Goal: Task Accomplishment & Management: Manage account settings

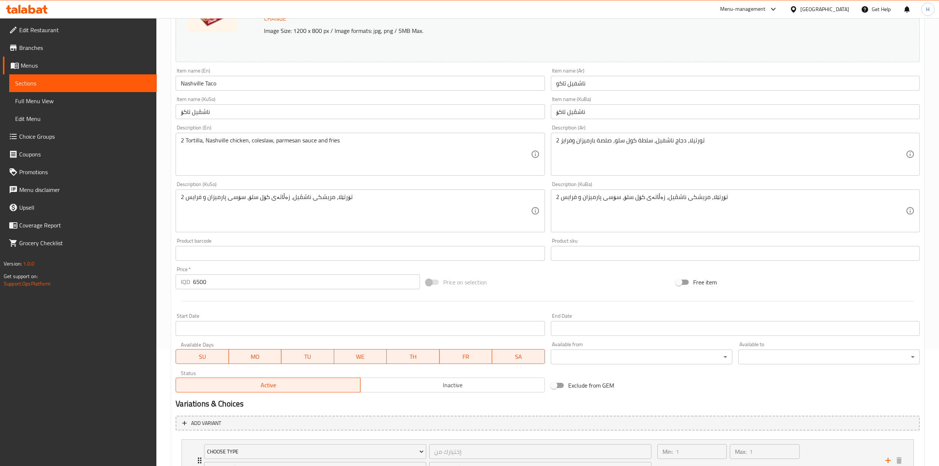
scroll to position [98, 0]
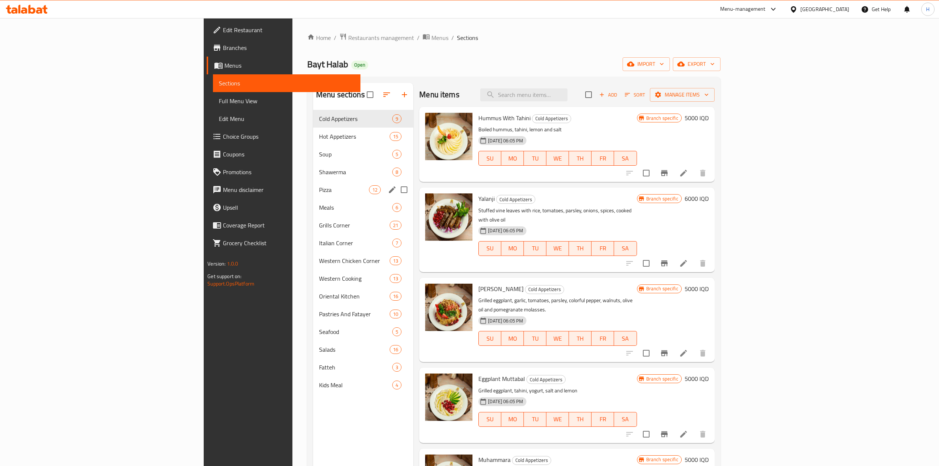
scroll to position [279, 0]
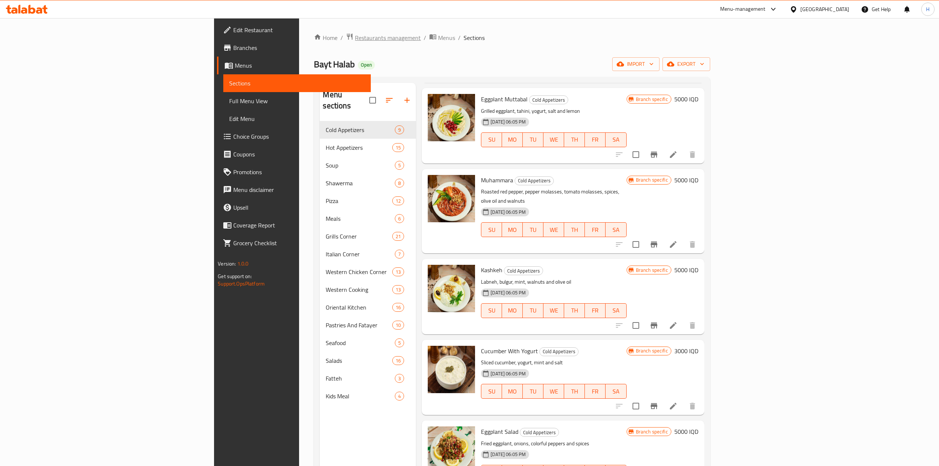
click at [355, 40] on span "Restaurants management" at bounding box center [388, 37] width 66 height 9
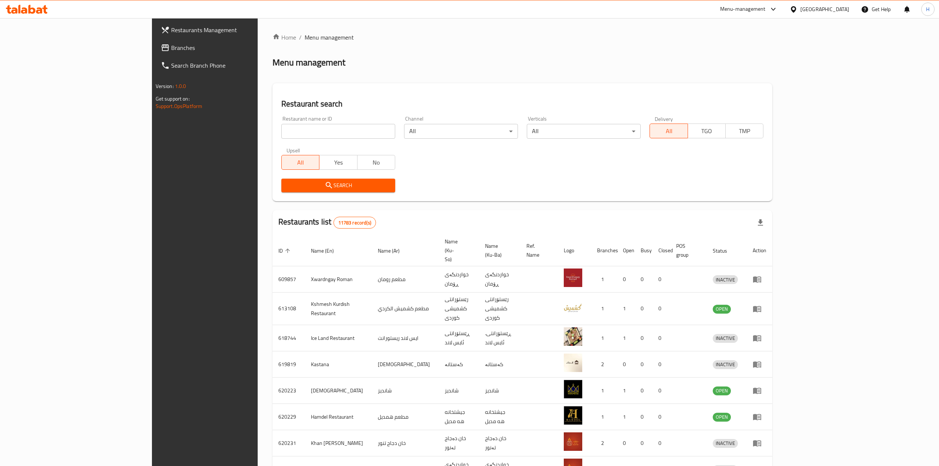
click at [281, 126] on input "search" at bounding box center [338, 131] width 114 height 15
type input "t"
click button "Search" at bounding box center [338, 185] width 114 height 14
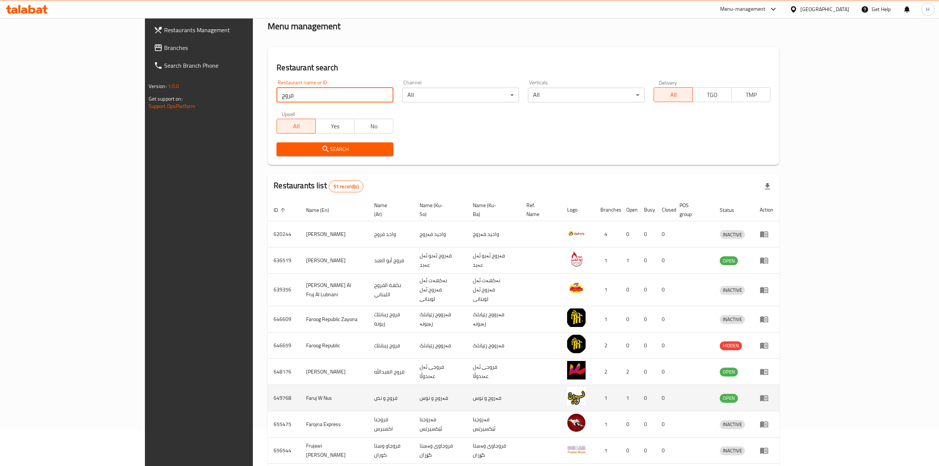
scroll to position [86, 0]
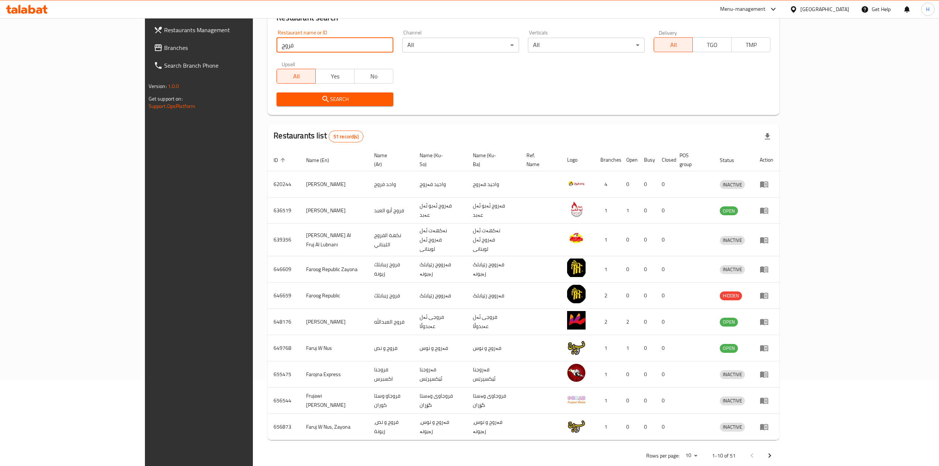
click at [276, 43] on input "فروج" at bounding box center [334, 45] width 117 height 15
type input "فروج شاهين"
click button "Search" at bounding box center [334, 99] width 117 height 14
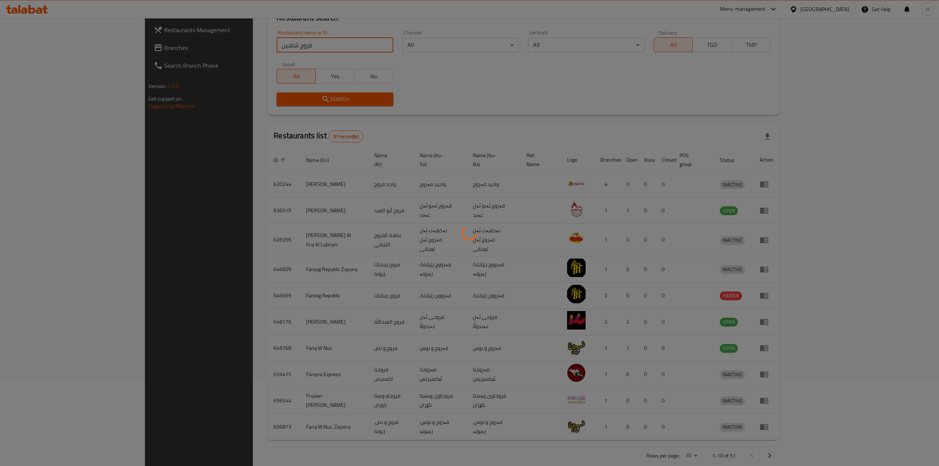
scroll to position [0, 0]
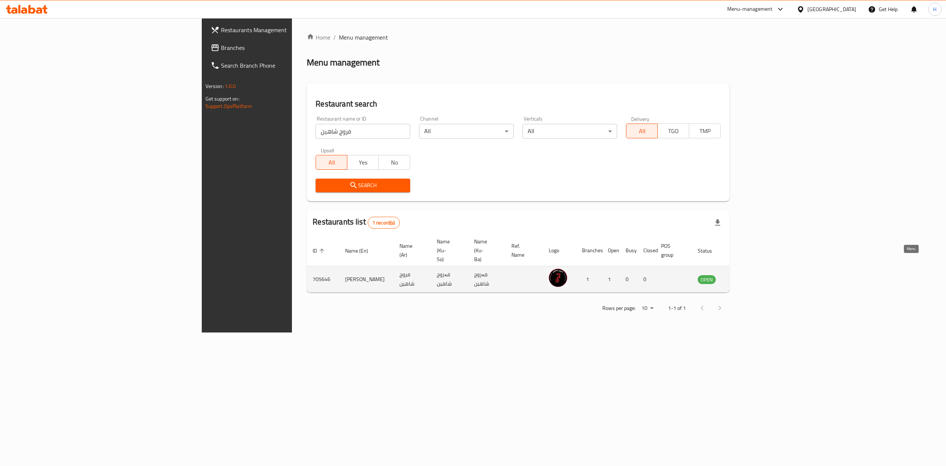
click at [745, 275] on icon "enhanced table" at bounding box center [740, 279] width 9 height 9
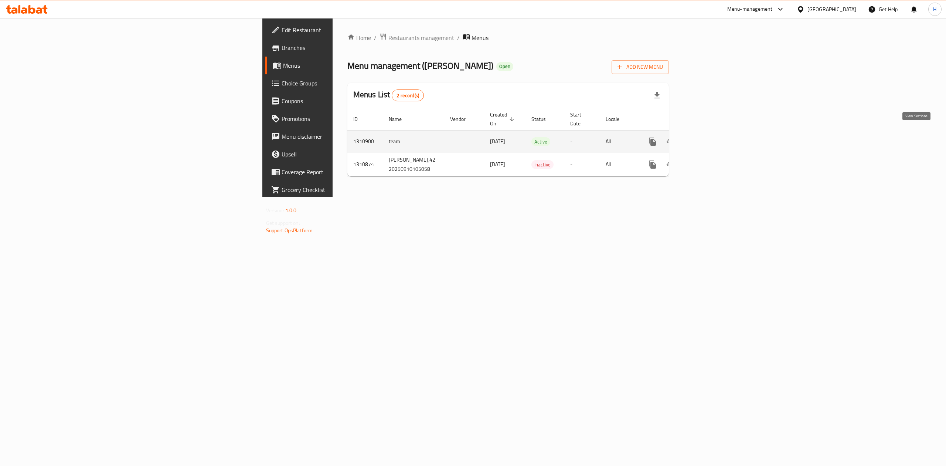
click at [710, 137] on icon "enhanced table" at bounding box center [705, 141] width 9 height 9
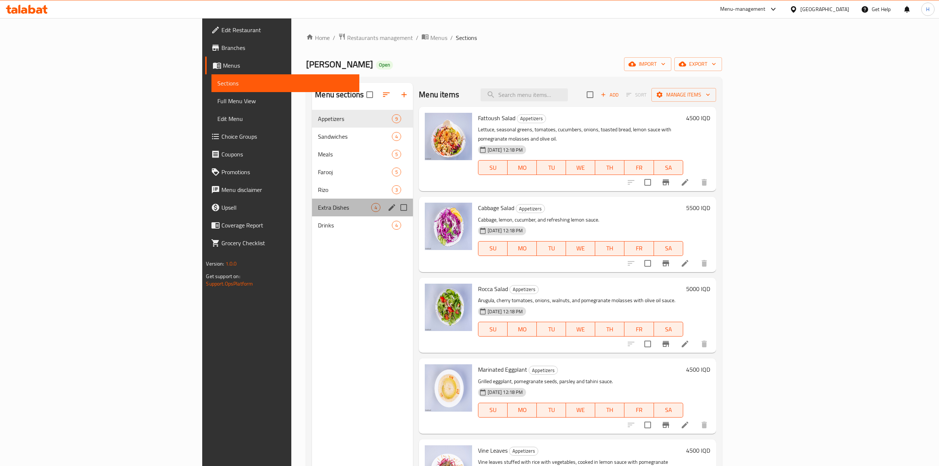
click at [312, 198] on div "Extra Dishes 4" at bounding box center [362, 207] width 101 height 18
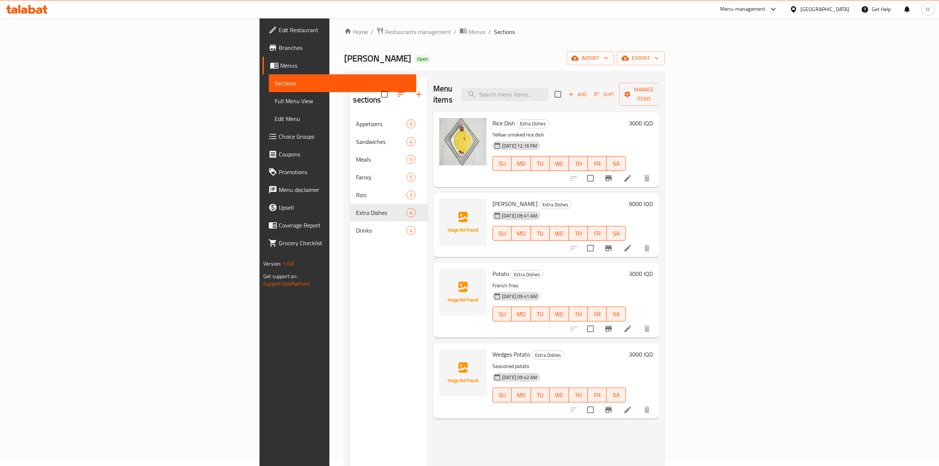
scroll to position [5, 0]
click at [598, 241] on input "checkbox" at bounding box center [590, 249] width 16 height 16
click at [658, 99] on div "Menu items Add Sort Manage items" at bounding box center [545, 95] width 225 height 35
click at [663, 92] on span "Manage items" at bounding box center [644, 95] width 38 height 18
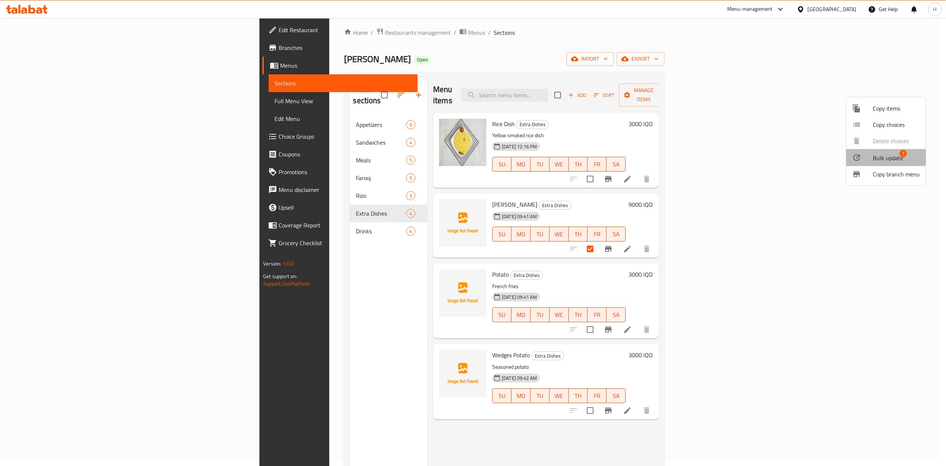
click at [878, 153] on span "Bulk update" at bounding box center [888, 157] width 30 height 9
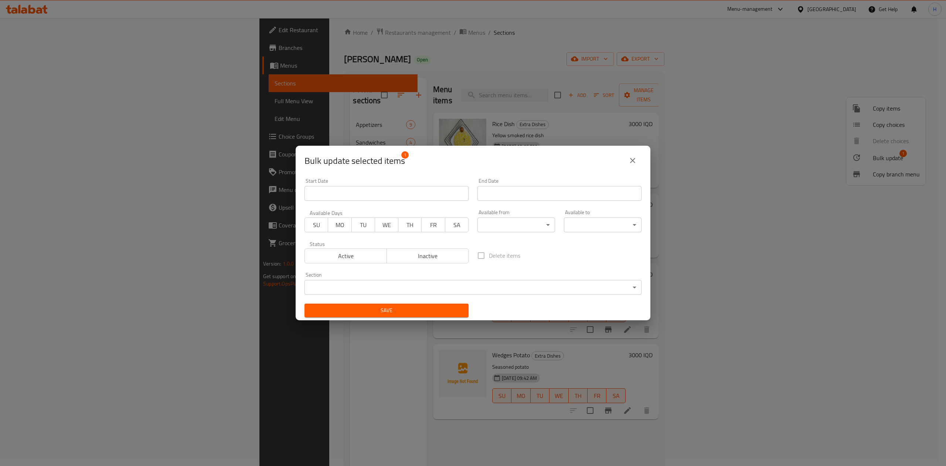
click at [347, 280] on div "Section ​ ​" at bounding box center [472, 283] width 337 height 23
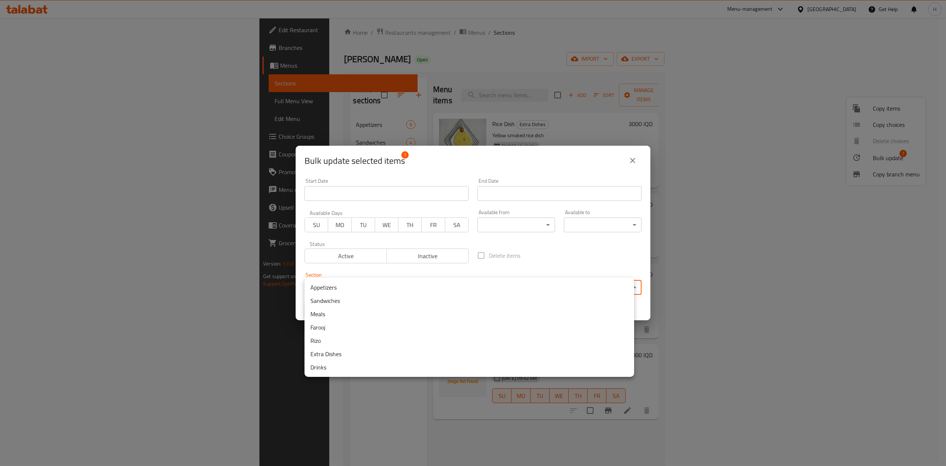
click at [357, 290] on body "​ Menu-management Iraq Get Help H Edit Restaurant Branches Menus Sections Full …" at bounding box center [473, 236] width 946 height 447
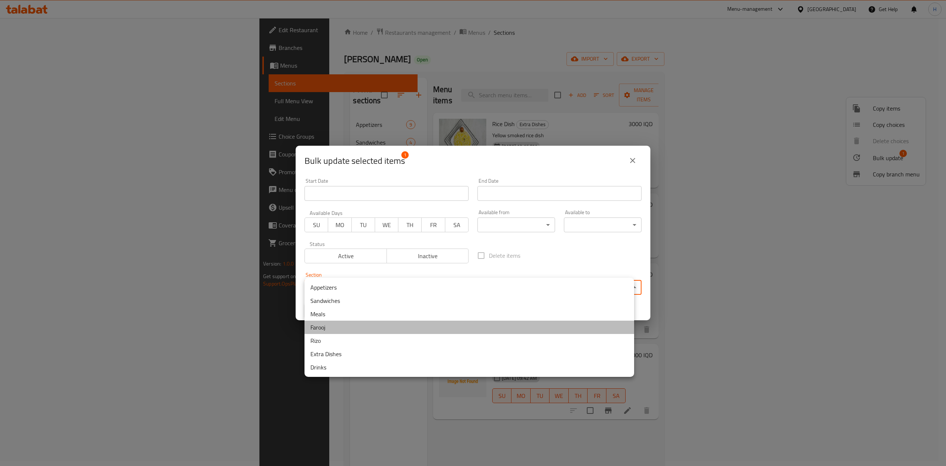
click at [330, 325] on li "Farooj" at bounding box center [469, 326] width 330 height 13
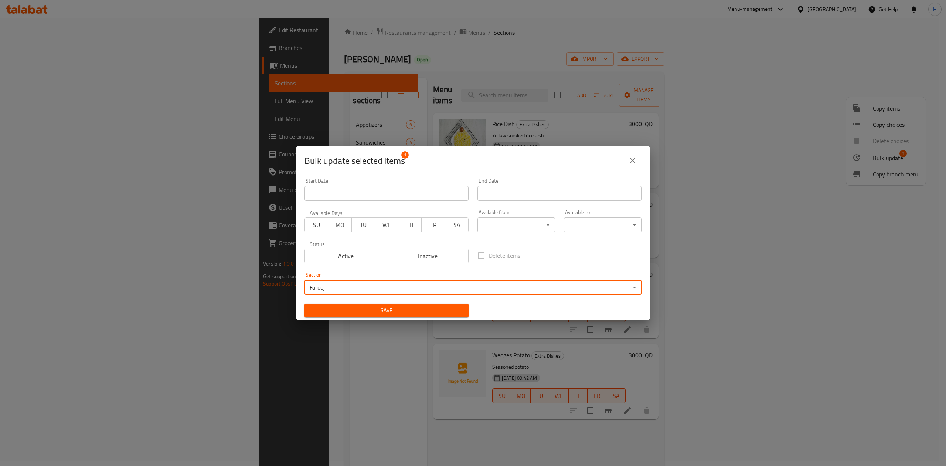
click at [437, 308] on span "Save" at bounding box center [386, 310] width 152 height 9
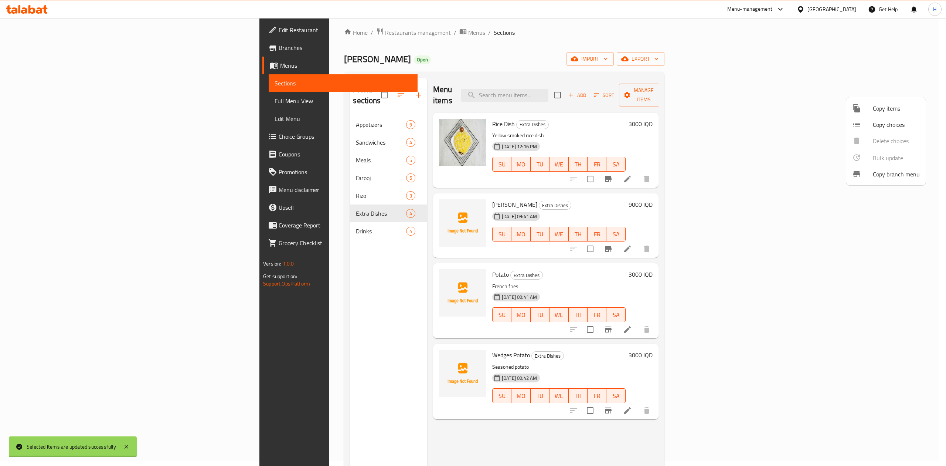
checkbox input "false"
click at [220, 166] on div at bounding box center [473, 233] width 946 height 466
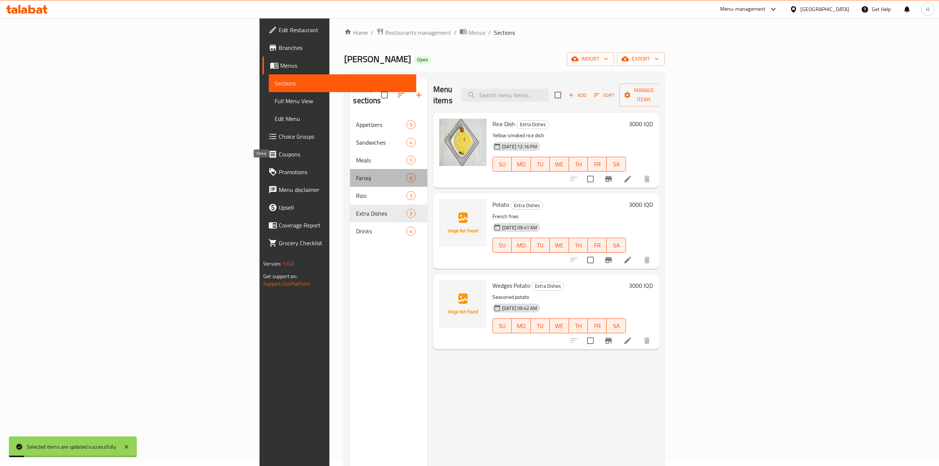
click at [356, 173] on span "Farooj" at bounding box center [381, 177] width 50 height 9
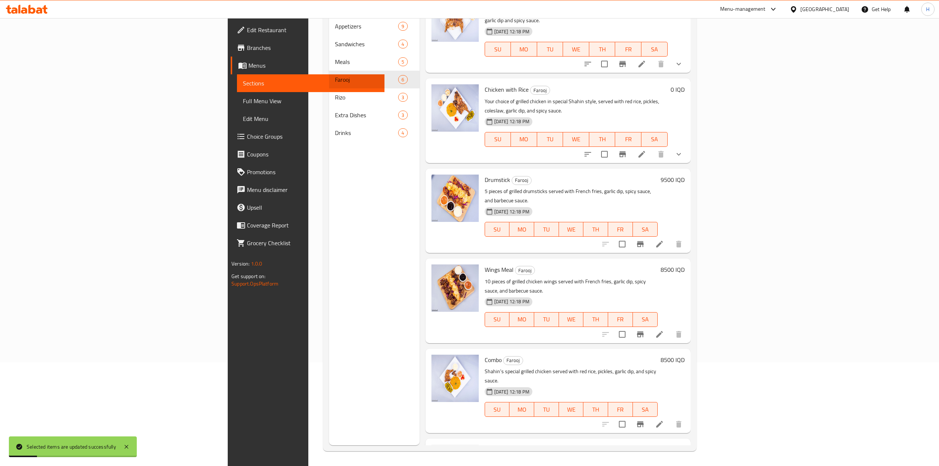
scroll to position [104, 0]
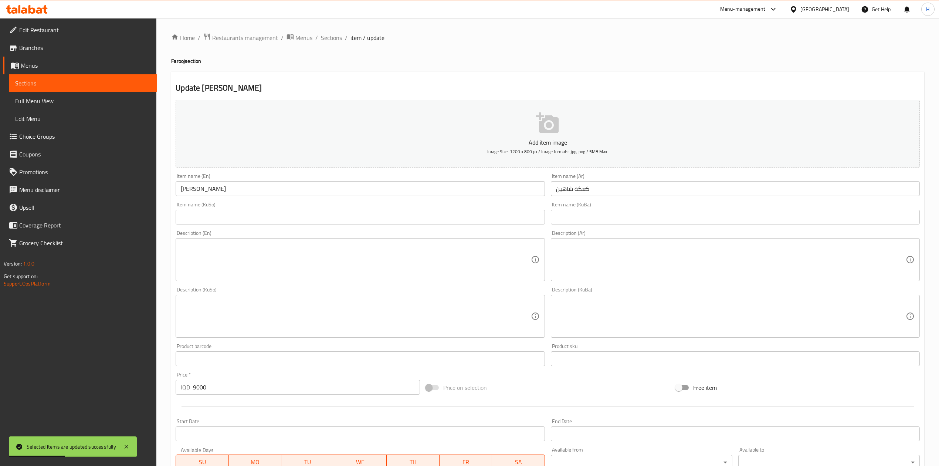
click at [571, 246] on div "Home / Restaurants management / Menus / Sections / item / update Farooj section…" at bounding box center [547, 312] width 753 height 559
click at [573, 252] on textarea at bounding box center [731, 259] width 350 height 35
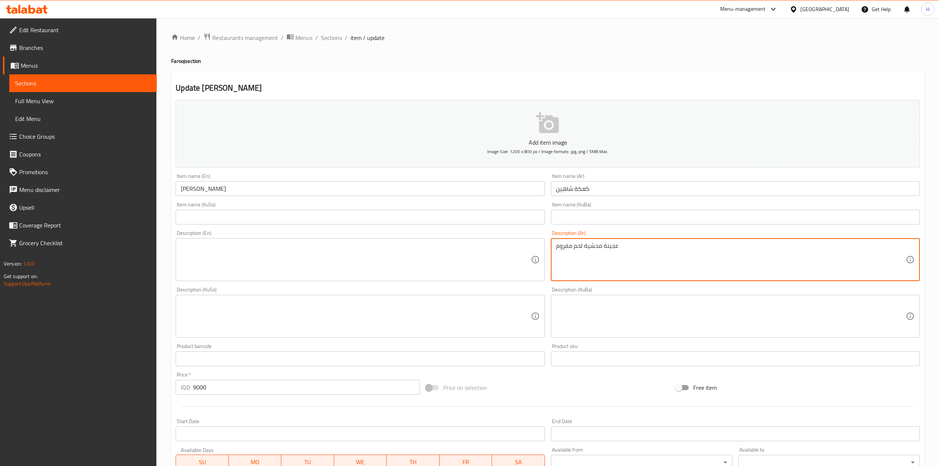
drag, startPoint x: 584, startPoint y: 243, endPoint x: 531, endPoint y: 246, distance: 52.5
click at [531, 246] on div "Add item image Image Size: 1200 x 800 px / Image formats: jpg, png / 5MB Max. I…" at bounding box center [548, 298] width 750 height 403
type textarea "عجينة محشية دجاج بتوابل خاصة مع صلصة وخضار"
drag, startPoint x: 574, startPoint y: 239, endPoint x: 577, endPoint y: 243, distance: 4.2
click at [574, 240] on div "عجينة محشية دجاج بتوابل خاصة مع صلصة وخضار Description (Ar)" at bounding box center [735, 259] width 369 height 43
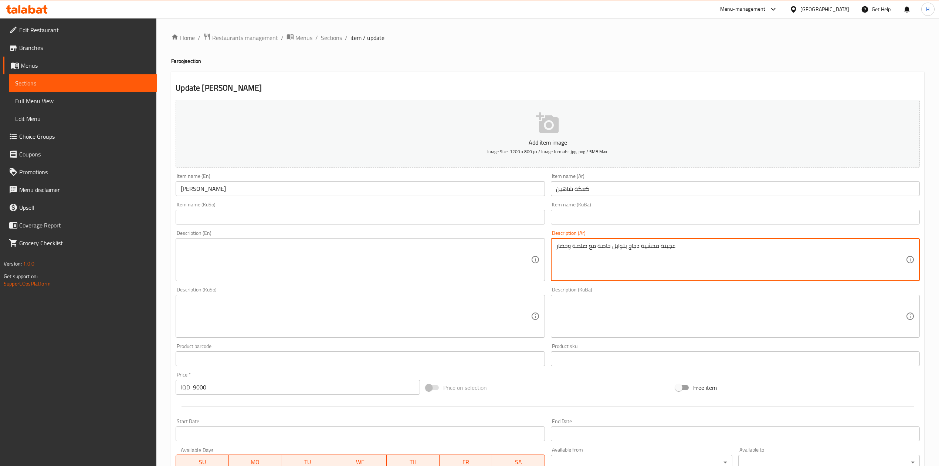
click at [577, 244] on textarea "عجينة محشية دجاج بتوابل خاصة مع صلصة وخضار" at bounding box center [731, 259] width 350 height 35
click at [316, 272] on textarea at bounding box center [356, 259] width 350 height 35
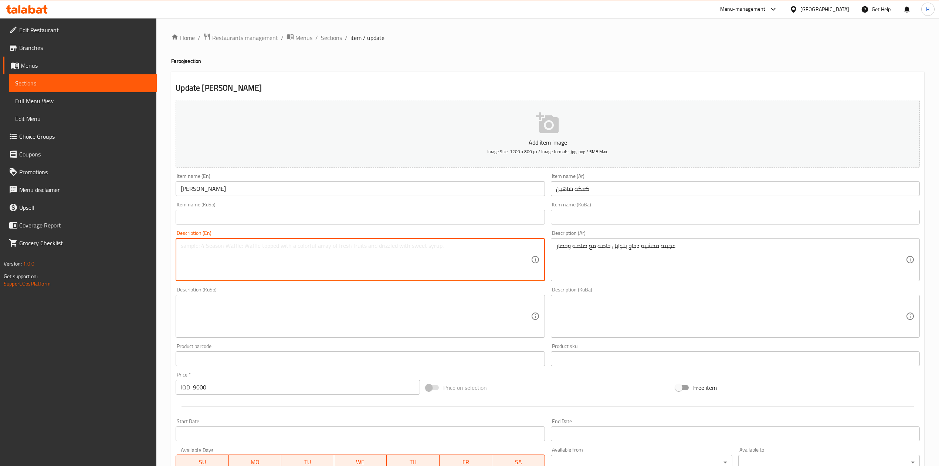
paste textarea "Stuffed dough with chicken and special spices, with sauce and vegetables"
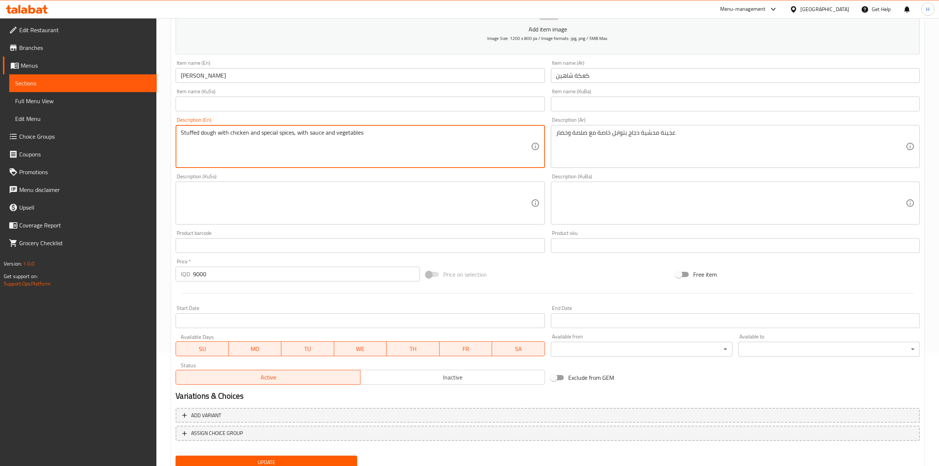
scroll to position [141, 0]
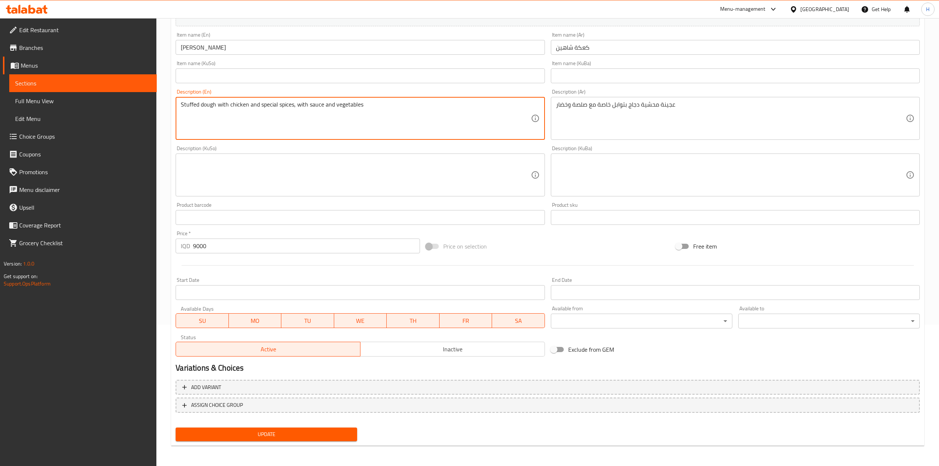
type textarea "Stuffed dough with chicken and special spices, with sauce and vegetables"
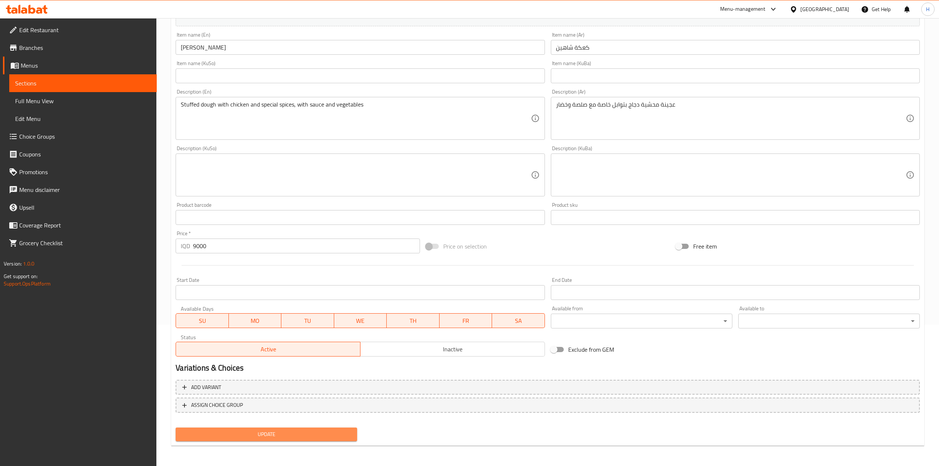
click at [274, 433] on span "Update" at bounding box center [266, 433] width 170 height 9
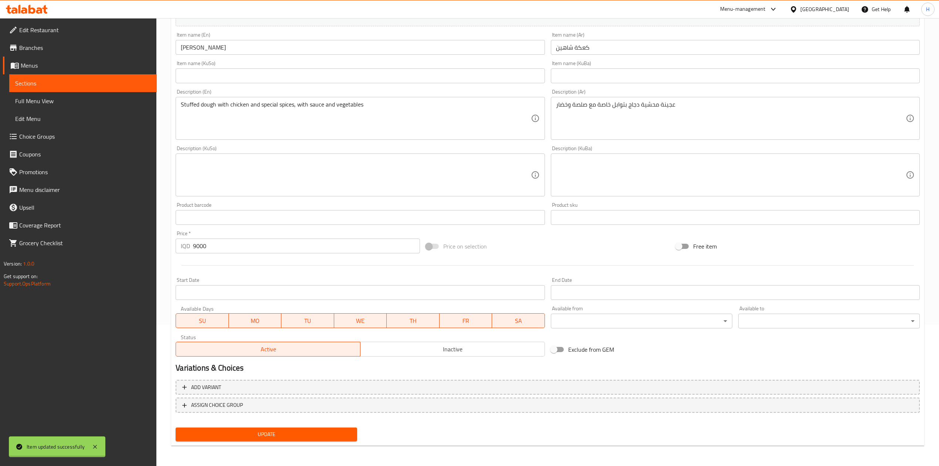
scroll to position [0, 0]
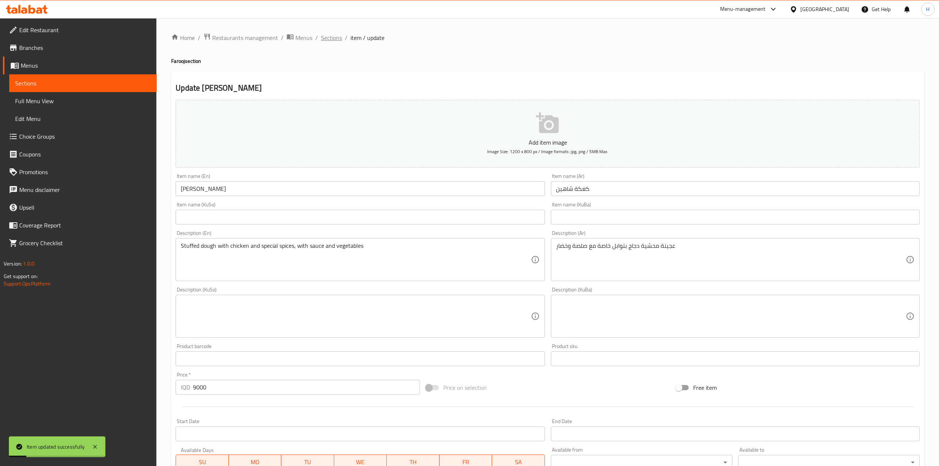
click at [327, 35] on span "Sections" at bounding box center [331, 37] width 21 height 9
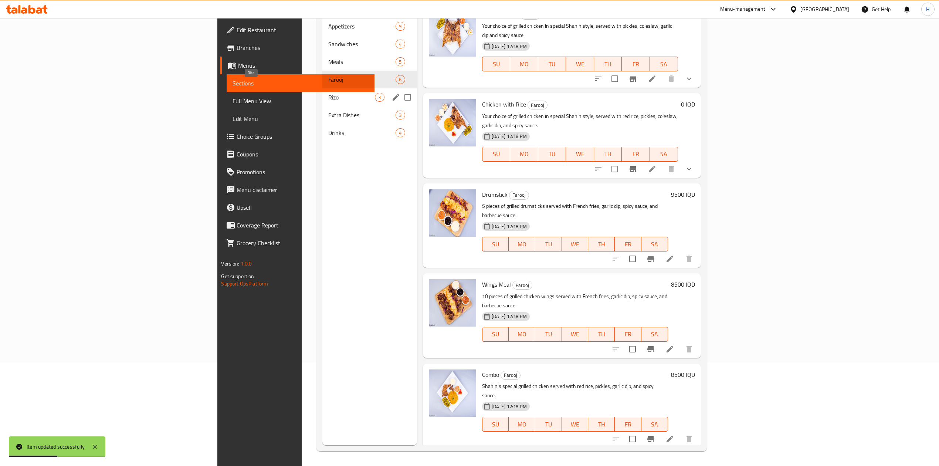
click at [328, 110] on span "Extra Dishes" at bounding box center [362, 114] width 68 height 9
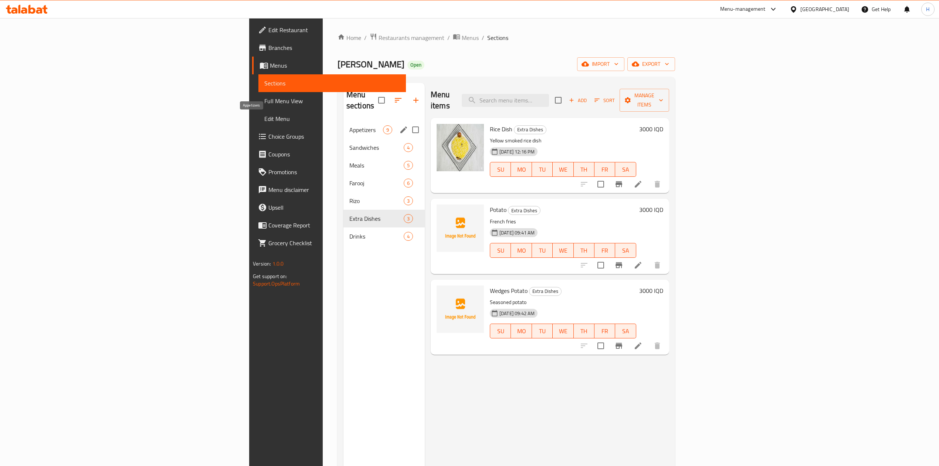
drag, startPoint x: 218, startPoint y: 116, endPoint x: 293, endPoint y: 128, distance: 76.0
click at [349, 125] on span "Appetizers" at bounding box center [366, 129] width 34 height 9
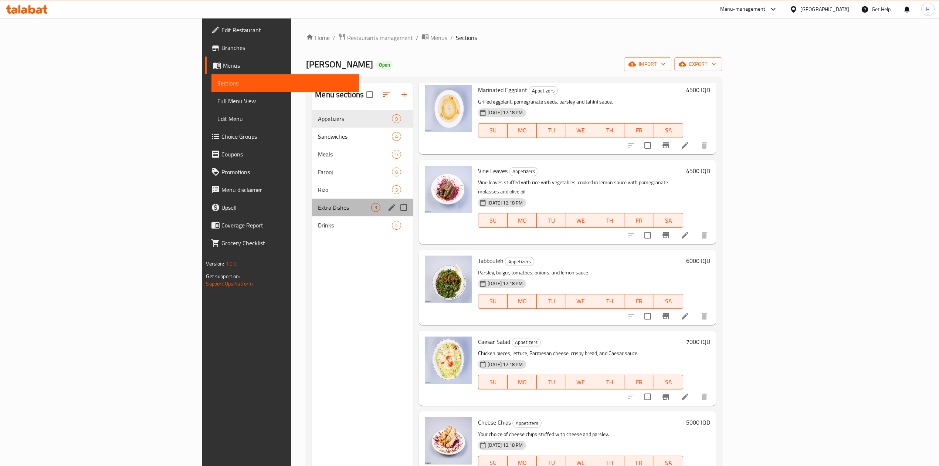
drag, startPoint x: 225, startPoint y: 213, endPoint x: 322, endPoint y: 211, distance: 96.8
click at [312, 212] on div "Extra Dishes 3" at bounding box center [362, 207] width 101 height 18
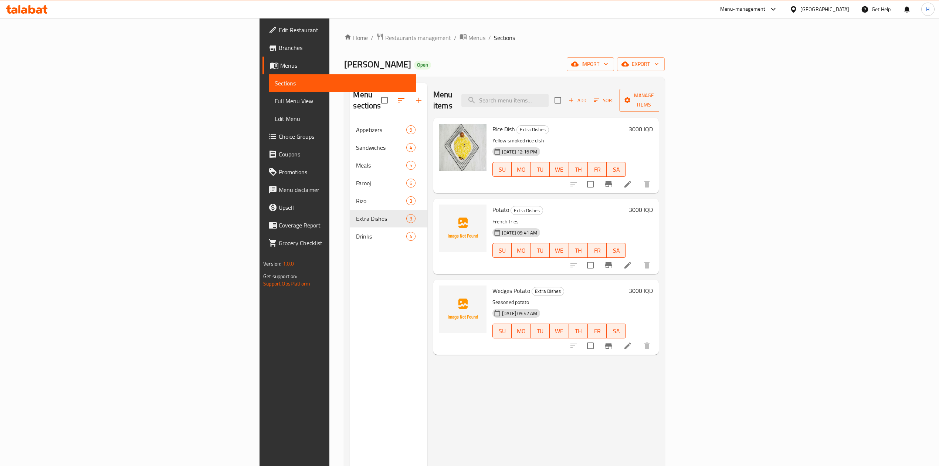
click at [613, 341] on icon "Branch-specific-item" at bounding box center [608, 345] width 9 height 9
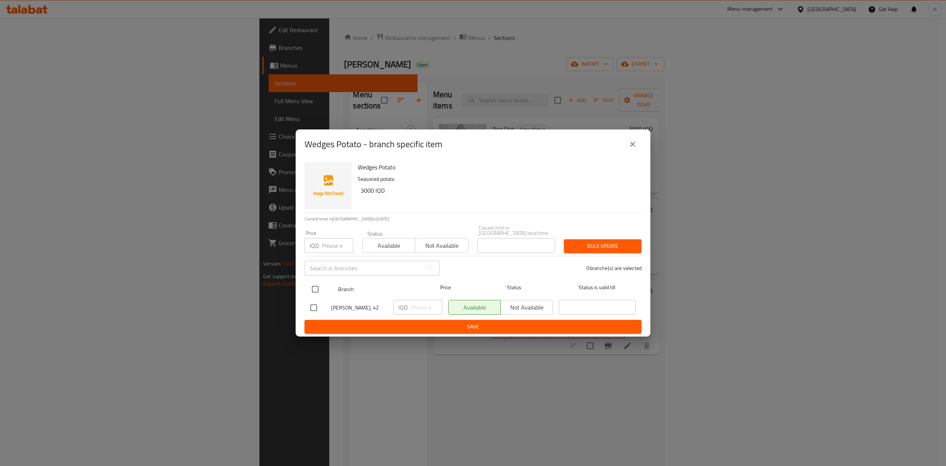
click at [312, 286] on input "checkbox" at bounding box center [315, 289] width 16 height 16
checkbox input "true"
click at [424, 300] on input "number" at bounding box center [427, 307] width 32 height 15
type input "3500"
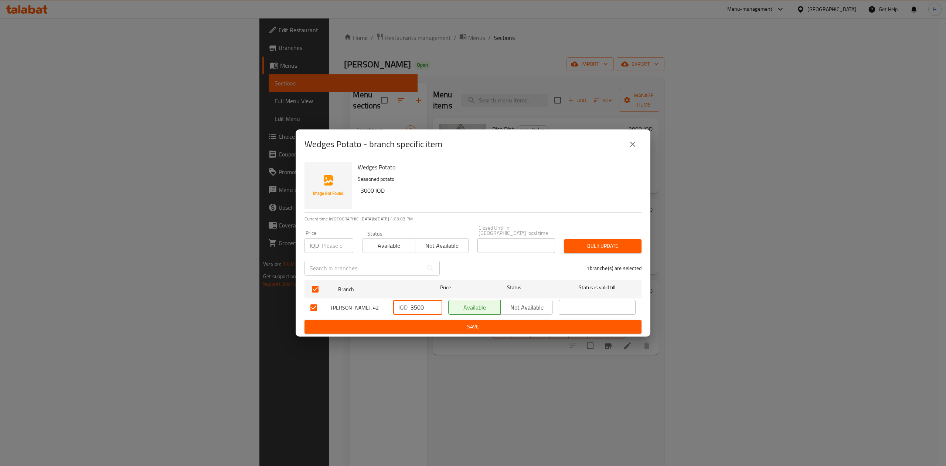
click at [421, 327] on span "Save" at bounding box center [472, 326] width 325 height 9
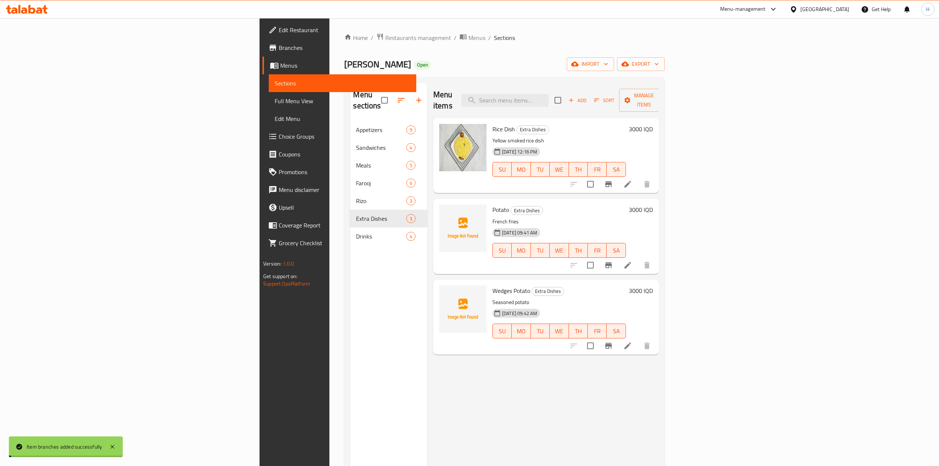
click at [653, 285] on h6 "3000 IQD" at bounding box center [641, 290] width 24 height 10
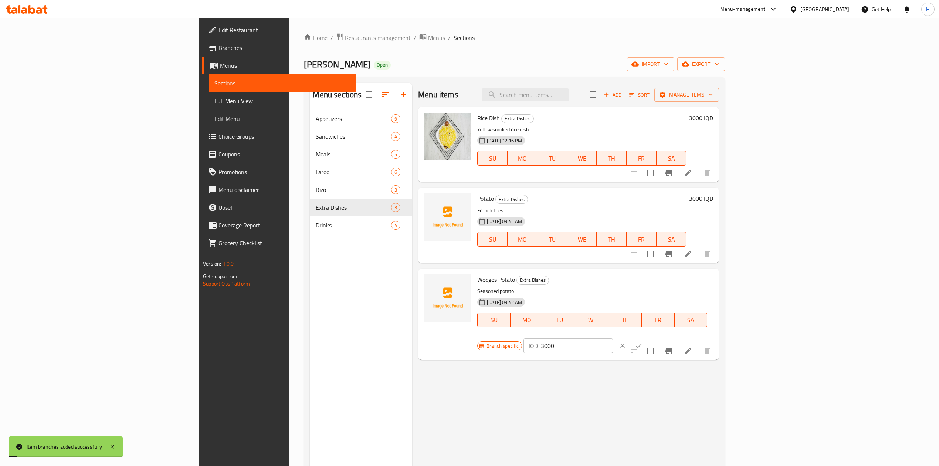
click at [612, 338] on input "3000" at bounding box center [577, 345] width 72 height 15
type input "3500"
click at [642, 342] on icon "ok" at bounding box center [638, 345] width 7 height 7
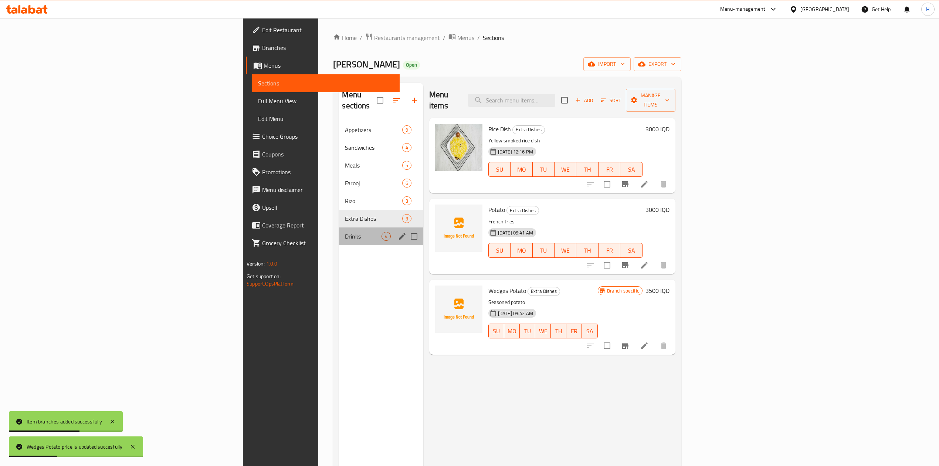
click at [339, 227] on div "Drinks 4" at bounding box center [381, 236] width 84 height 18
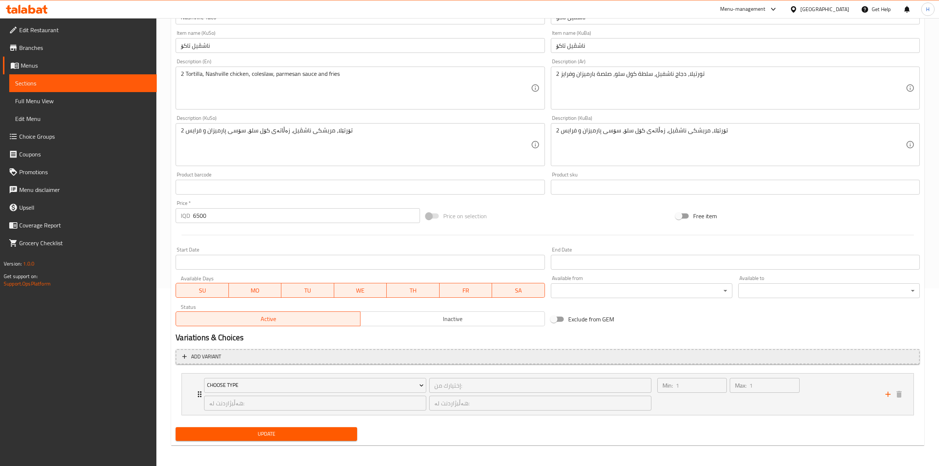
scroll to position [178, 0]
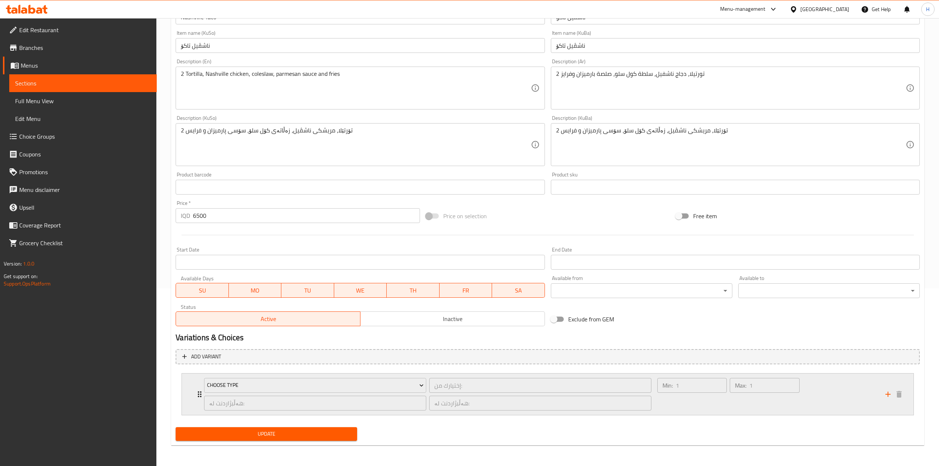
click at [193, 398] on div "Choose type إختيارك من: ​ هەڵبژاردنت لە: ​ هەڵبژاردنت لە: ​ Min: 1 ​ Max: 1 ​" at bounding box center [547, 393] width 731 height 41
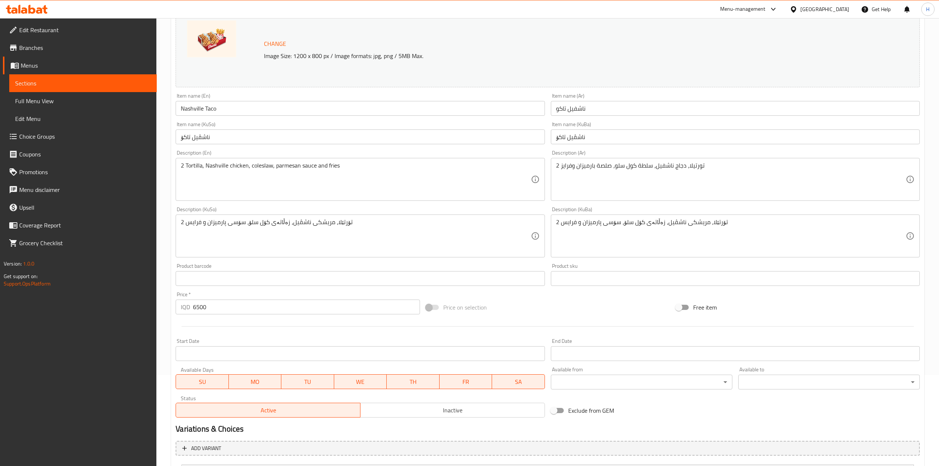
scroll to position [0, 0]
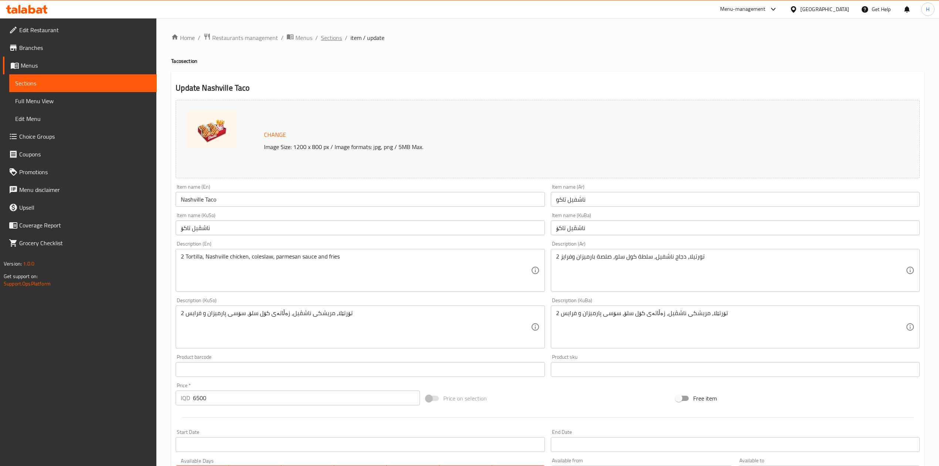
click at [330, 35] on span "Sections" at bounding box center [331, 37] width 21 height 9
